Goal: Information Seeking & Learning: Learn about a topic

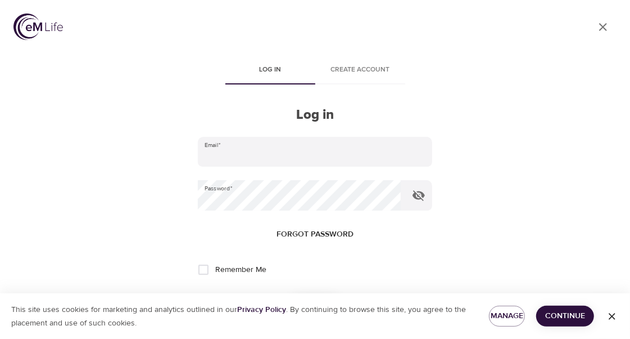
type input "[EMAIL_ADDRESS][DOMAIN_NAME]"
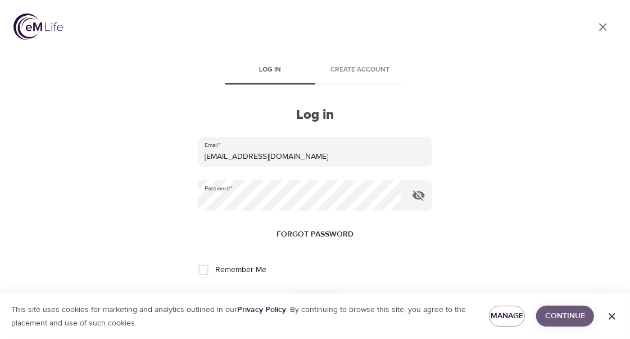
click at [578, 319] on span "Continue" at bounding box center [566, 316] width 40 height 14
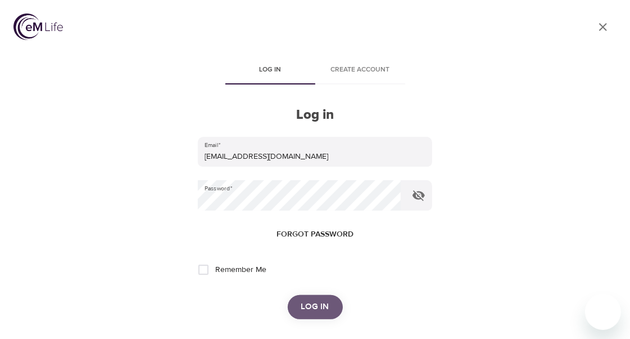
click at [329, 305] on button "Log in" at bounding box center [315, 307] width 55 height 24
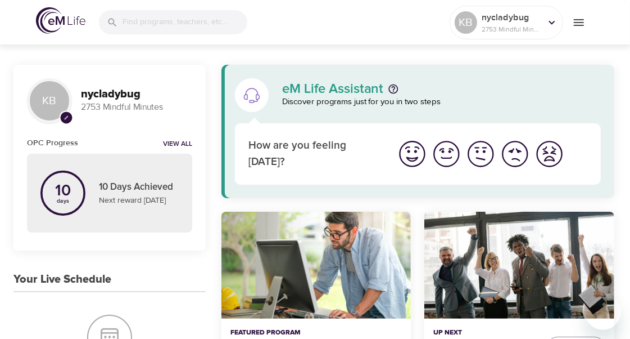
click at [73, 18] on img at bounding box center [60, 20] width 49 height 26
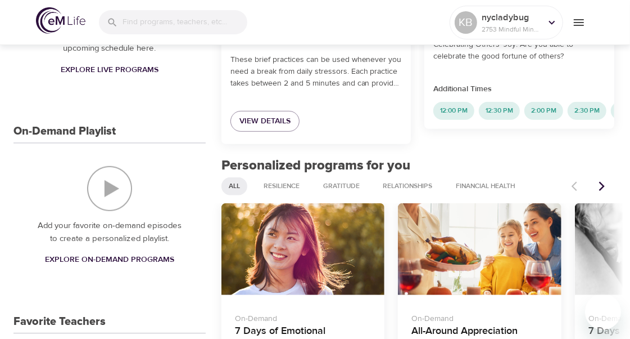
scroll to position [450, 0]
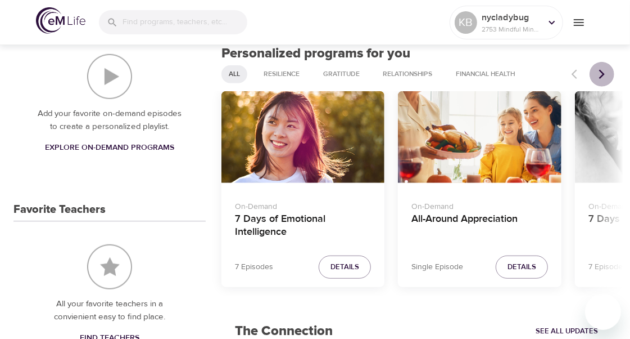
click at [606, 71] on icon "Next items" at bounding box center [602, 74] width 11 height 11
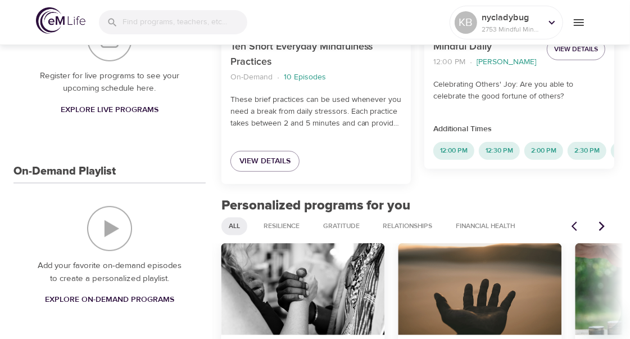
scroll to position [208, 0]
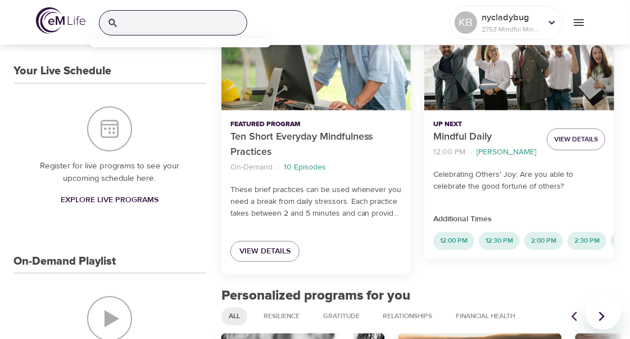
click at [210, 24] on input "search" at bounding box center [185, 23] width 124 height 24
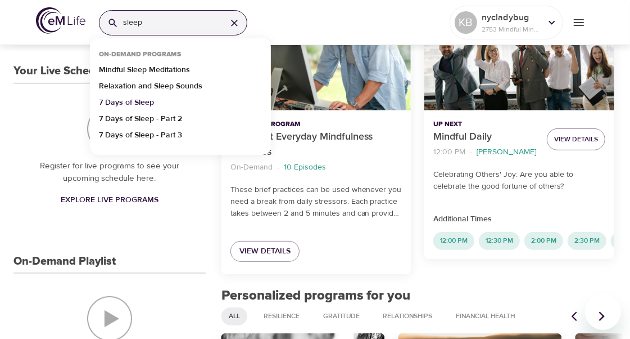
type input "sleep"
click at [138, 98] on p "7 Days of Sleep" at bounding box center [126, 105] width 55 height 16
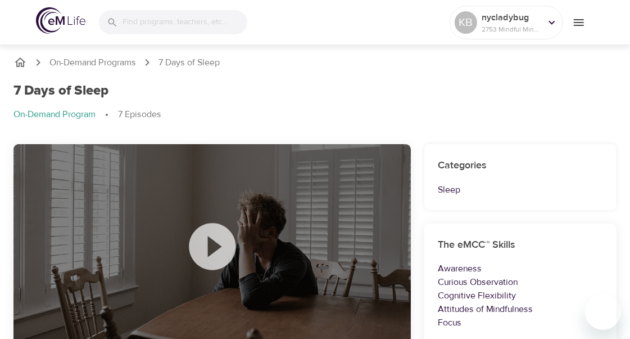
click at [376, 112] on ol "On-Demand Program 7 Episodes" at bounding box center [314, 114] width 603 height 13
